Goal: Task Accomplishment & Management: Manage account settings

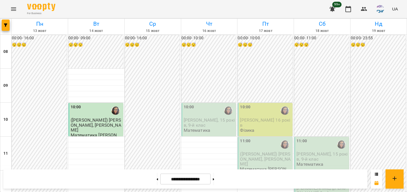
scroll to position [304, 0]
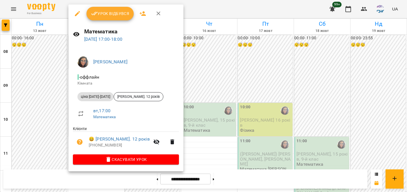
click at [118, 13] on span "Урок відбувся" at bounding box center [110, 13] width 38 height 7
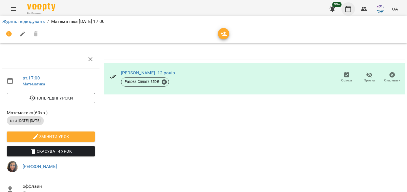
click at [349, 11] on icon "button" at bounding box center [348, 9] width 7 height 7
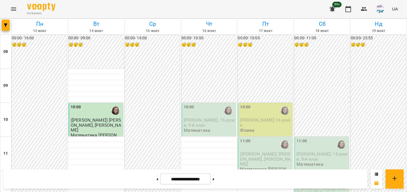
scroll to position [299, 0]
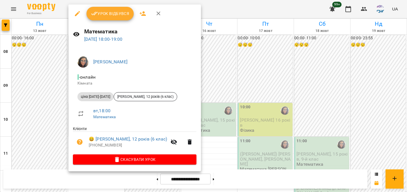
click at [126, 12] on span "Урок відбувся" at bounding box center [110, 13] width 38 height 7
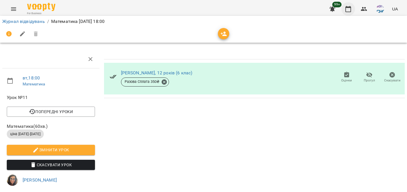
click at [348, 9] on icon "button" at bounding box center [348, 9] width 7 height 7
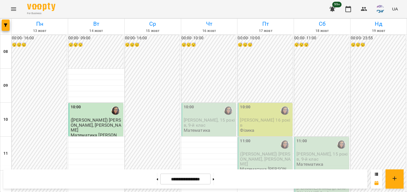
scroll to position [320, 0]
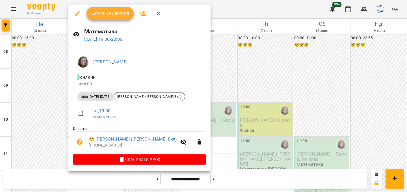
click at [215, 95] on div at bounding box center [203, 96] width 407 height 192
